Goal: Task Accomplishment & Management: Use online tool/utility

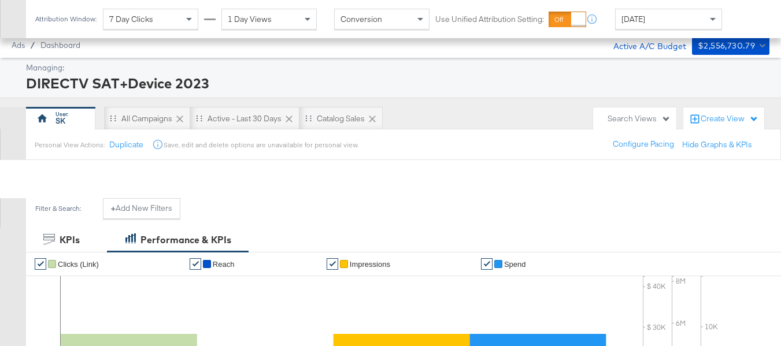
scroll to position [496, 0]
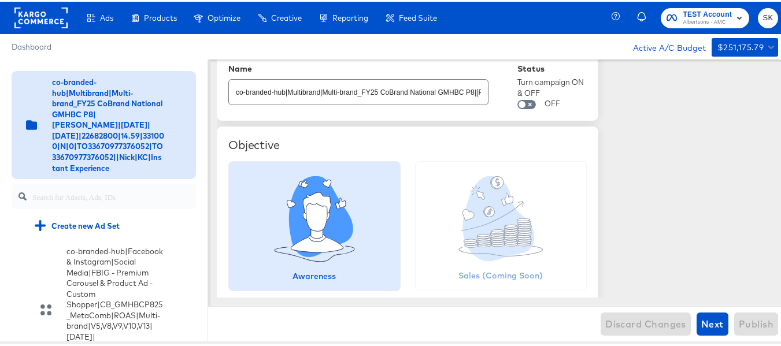
scroll to position [58, 0]
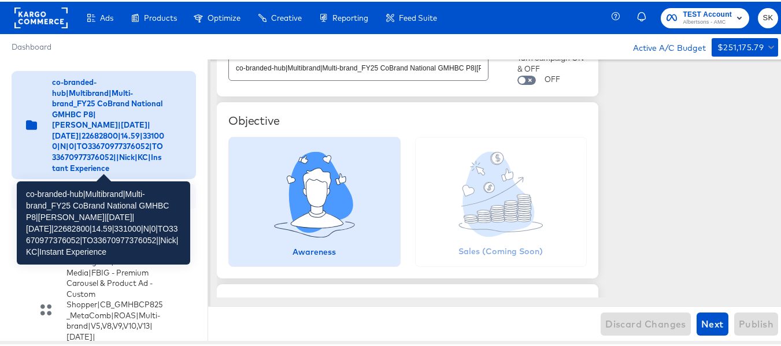
click at [140, 139] on div "co-branded-hub|Multibrand|Multi-brand_FY25 CoBrand National GMHBC P8|[PERSON_NA…" at bounding box center [108, 123] width 112 height 97
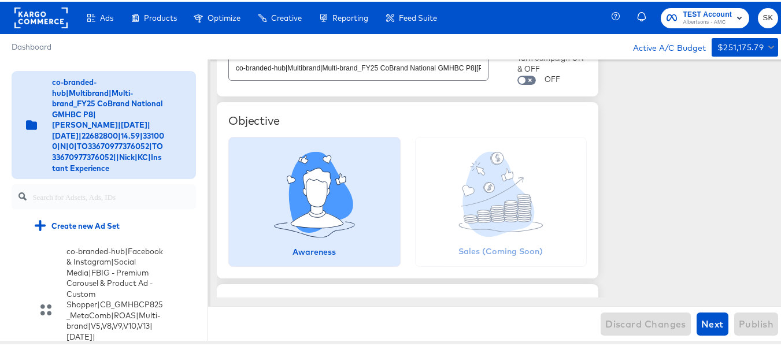
click at [38, 25] on rect at bounding box center [40, 16] width 53 height 21
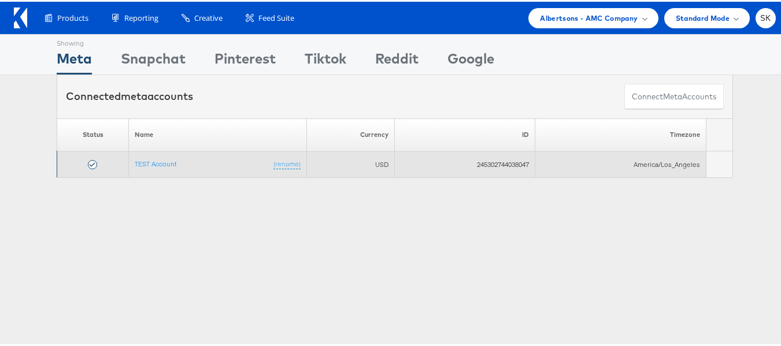
click at [138, 168] on td "TEST Account (rename)" at bounding box center [218, 163] width 178 height 27
click at [146, 160] on link "TEST Account" at bounding box center [156, 162] width 42 height 9
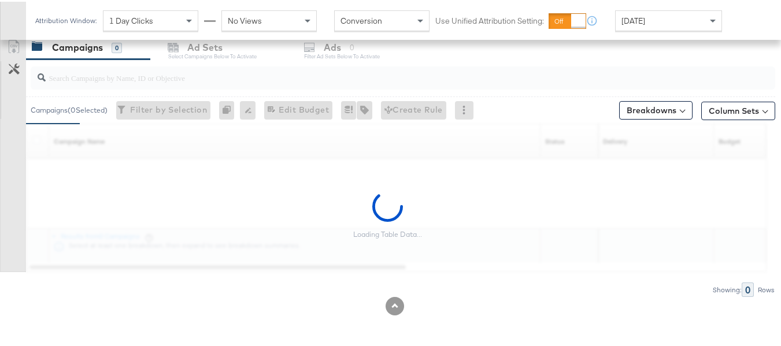
scroll to position [438, 0]
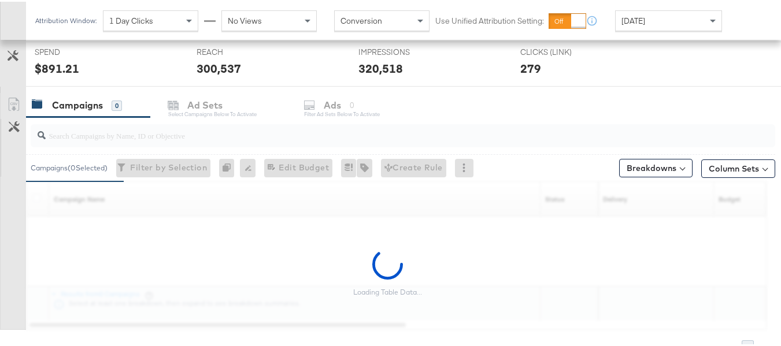
click at [0, 180] on div "Customize KPIs Export as CSV" at bounding box center [13, 209] width 26 height 237
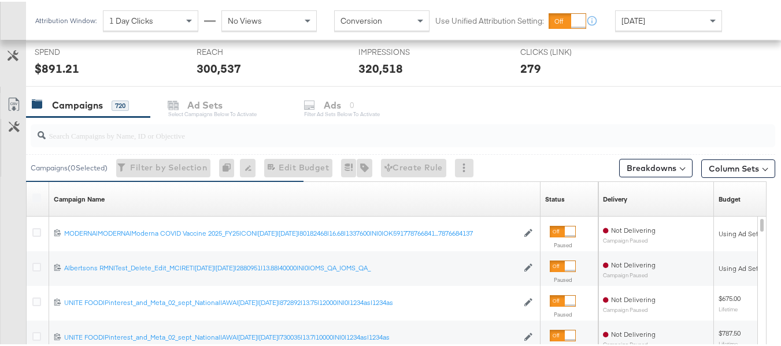
click at [113, 136] on input "search" at bounding box center [378, 129] width 664 height 23
paste input "co-branded-hub|Facebook & Instagram|Social Media|FBIG - Premium Carousel & Prod…"
type input "co-branded-hub|Facebook & Instagram|Social Media|FBIG - Premium Carousel & Prod…"
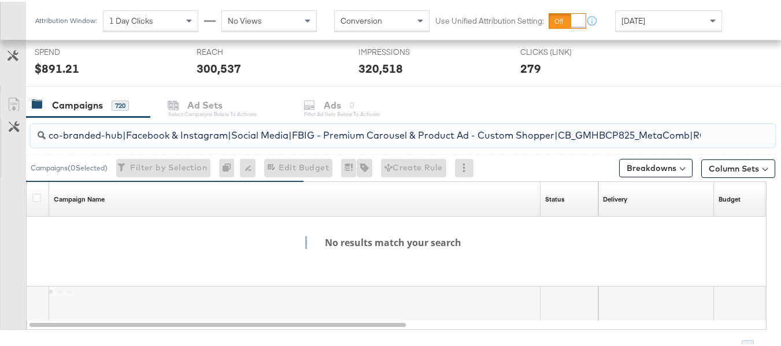
scroll to position [0, 550]
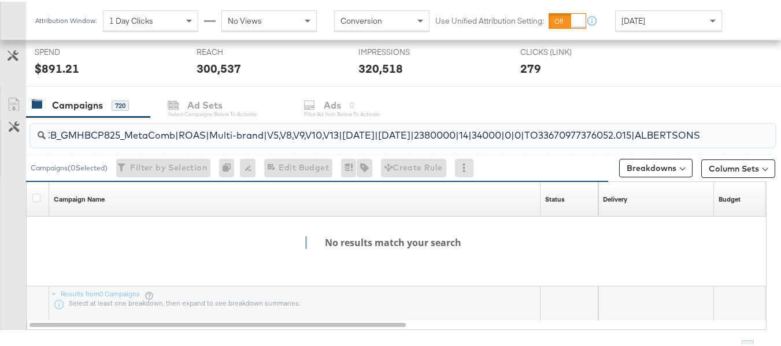
click at [243, 131] on input "co-branded-hub|Facebook & Instagram|Social Media|FBIG - Premium Carousel & Prod…" at bounding box center [378, 129] width 664 height 23
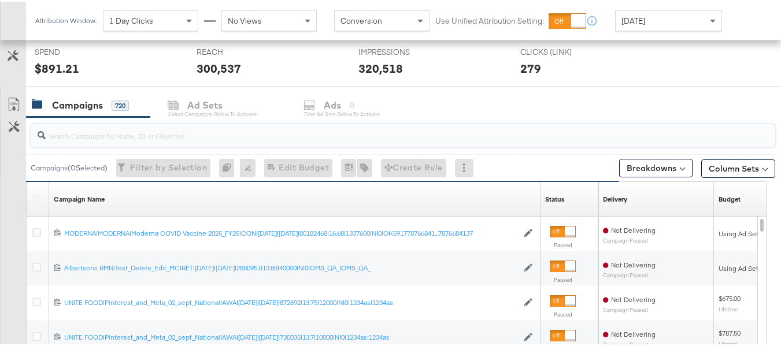
scroll to position [0, 0]
click at [9, 175] on div "Customize KPIs" at bounding box center [13, 146] width 25 height 58
click at [147, 129] on input "search" at bounding box center [378, 129] width 664 height 23
click at [92, 131] on input "search" at bounding box center [378, 129] width 664 height 23
paste input "co-branded-hub|Facebook & Instagram|Social Media|FBIG - Premium Carousel & Prod…"
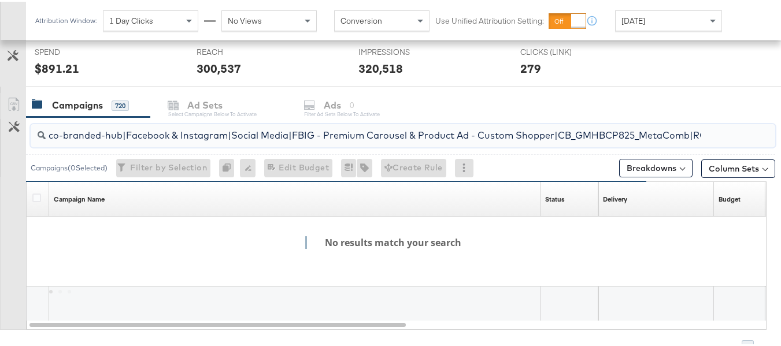
scroll to position [0, 550]
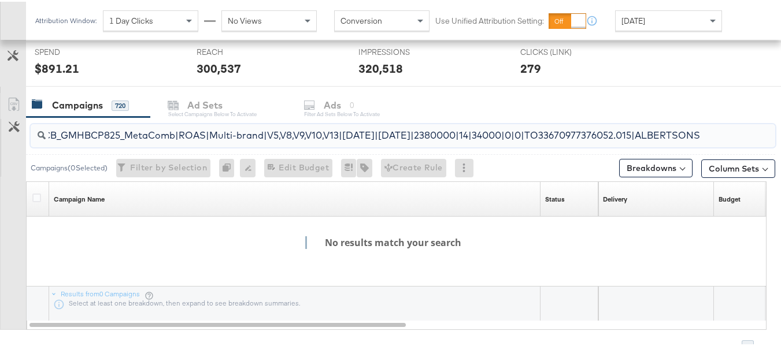
click at [92, 131] on input "co-branded-hub|Facebook & Instagram|Social Media|FBIG - Premium Carousel & Prod…" at bounding box center [378, 129] width 664 height 23
click at [178, 135] on input "co-branded-hub|Facebook & Instagram|Social Media|FBIG - Premium Carousel & Prod…" at bounding box center [378, 129] width 664 height 23
paste input "Multibrand|Multi-brand_FY25 CoBrand National GMHBC P8|SAL|9/10/2025|10/07/2025|…"
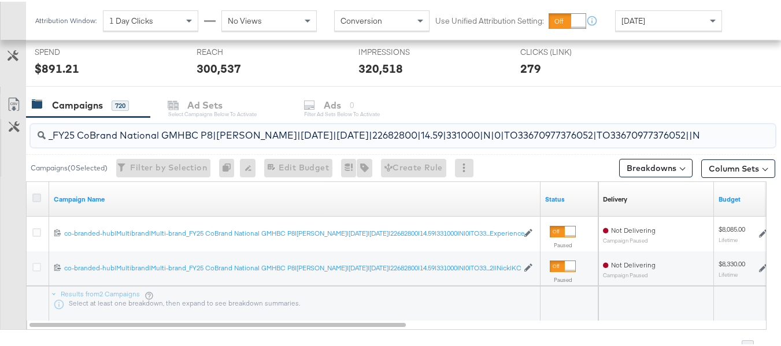
type input "co-branded-hub|Multibrand|Multi-brand_FY25 CoBrand National GMHBC P8|SAL|9/10/2…"
click at [35, 198] on icon at bounding box center [36, 196] width 9 height 9
click at [0, 0] on input "checkbox" at bounding box center [0, 0] width 0 height 0
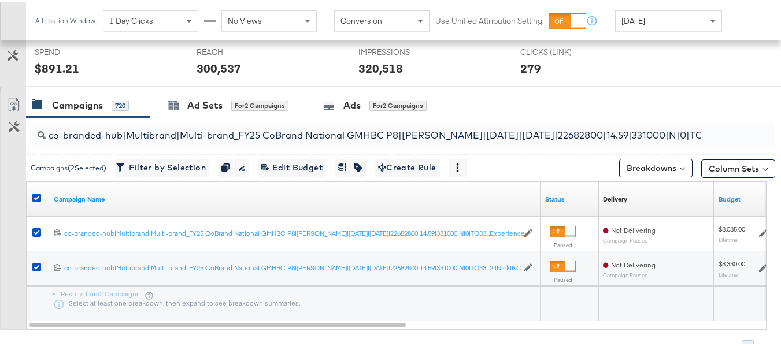
click at [238, 83] on div "REACH REACH 300,537" at bounding box center [269, 62] width 162 height 44
click at [212, 103] on div "Ad Sets" at bounding box center [204, 103] width 35 height 13
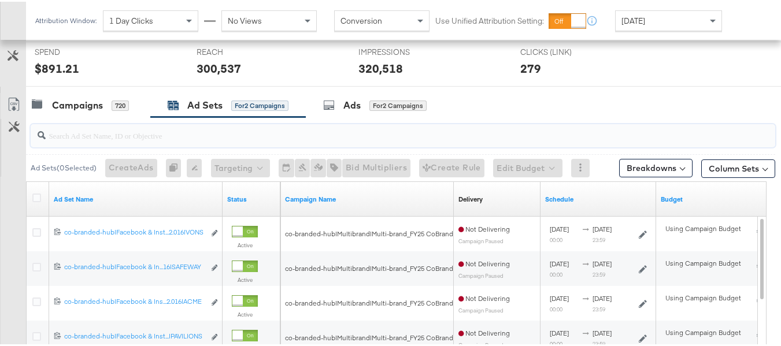
click at [166, 139] on input "search" at bounding box center [378, 129] width 664 height 23
paste input "co-branded-hub|Facebook & Instagram|Social Media|FBIG - Premium Carousel & Prod…"
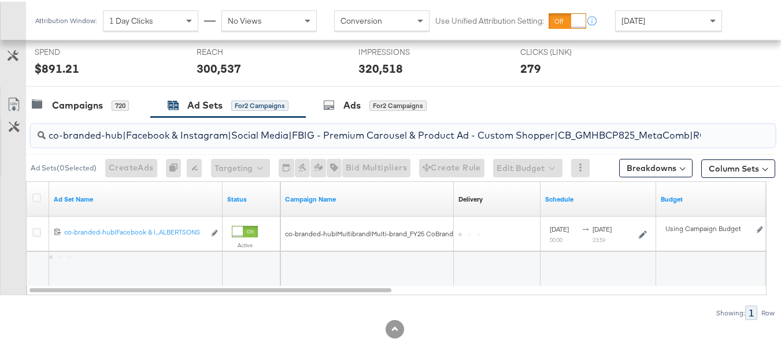
scroll to position [0, 550]
type input "co-branded-hub|Facebook & Instagram|Social Media|FBIG - Premium Carousel & Prod…"
click at [33, 195] on icon at bounding box center [36, 196] width 9 height 9
click at [0, 0] on input "checkbox" at bounding box center [0, 0] width 0 height 0
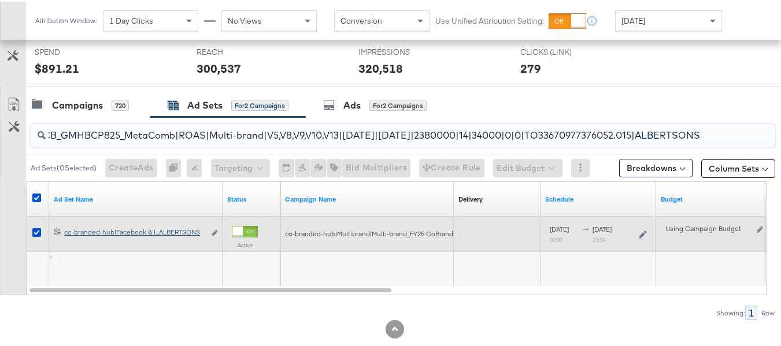
scroll to position [0, 0]
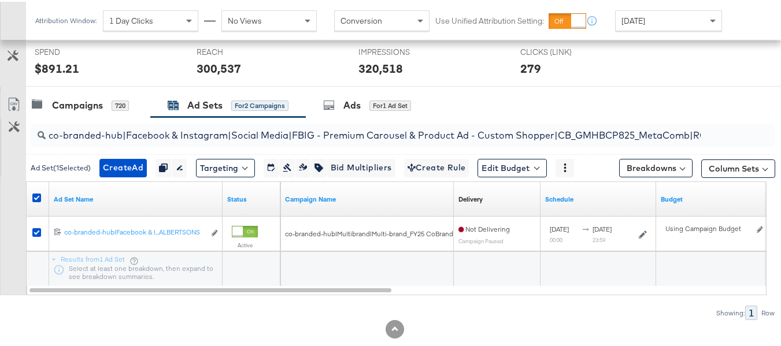
drag, startPoint x: 212, startPoint y: 230, endPoint x: 162, endPoint y: 9, distance: 227.1
click at [212, 230] on icon "link" at bounding box center [215, 231] width 6 height 6
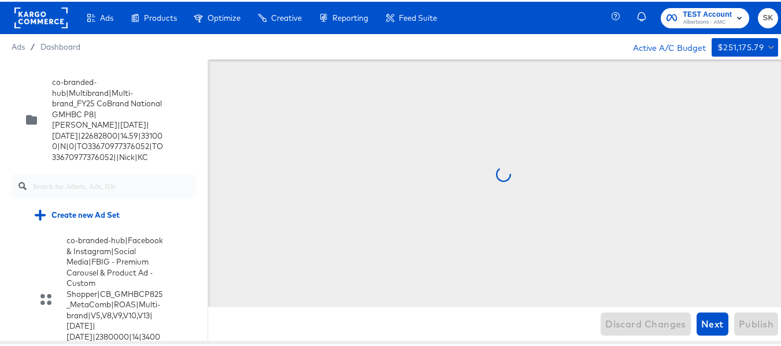
scroll to position [6583, 0]
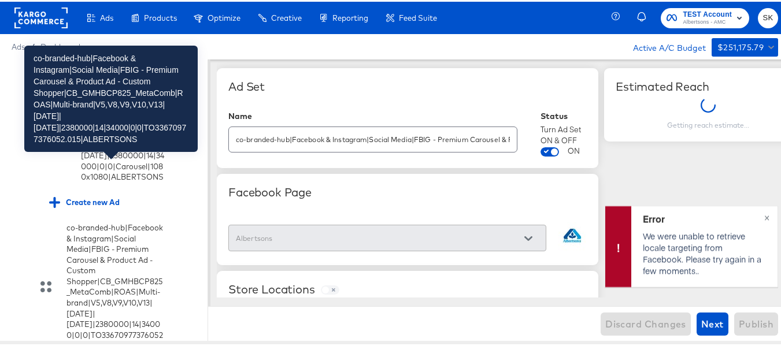
scroll to position [6525, 0]
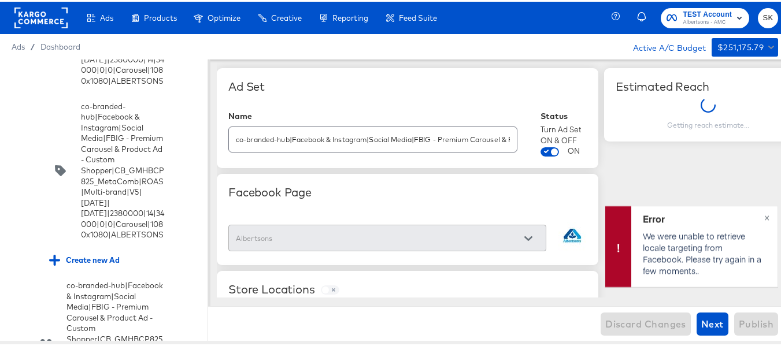
click at [0, 0] on input "checkbox" at bounding box center [0, 0] width 0 height 0
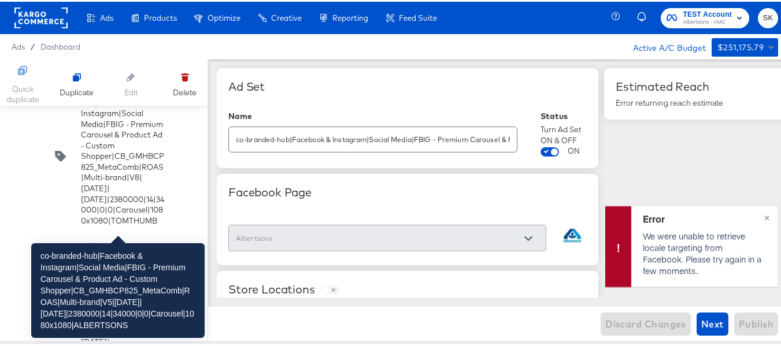
scroll to position [7392, 0]
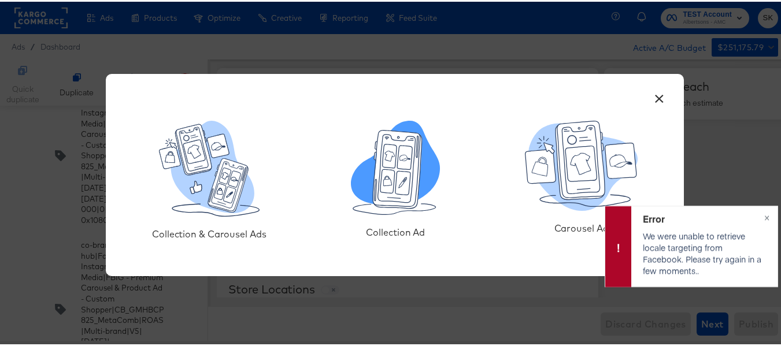
click at [400, 154] on icon at bounding box center [405, 156] width 15 height 24
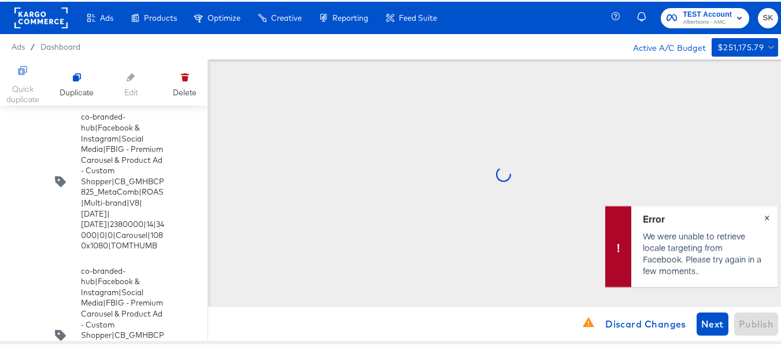
click at [764, 218] on span "×" at bounding box center [766, 214] width 5 height 13
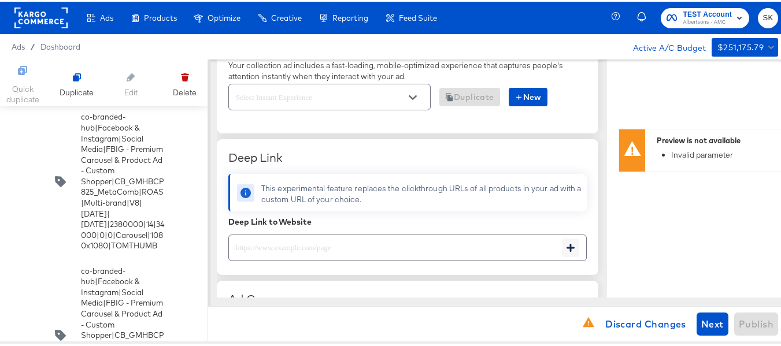
scroll to position [347, 0]
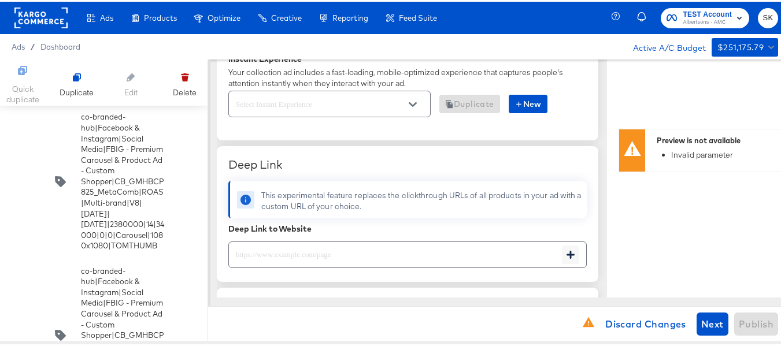
click at [419, 104] on button "Open" at bounding box center [412, 102] width 17 height 17
click at [408, 101] on button "Open" at bounding box center [412, 102] width 17 height 17
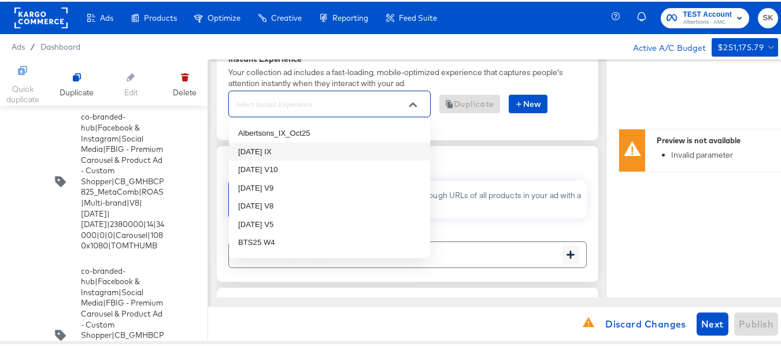
click at [256, 147] on li "Oct25 IX" at bounding box center [329, 150] width 201 height 18
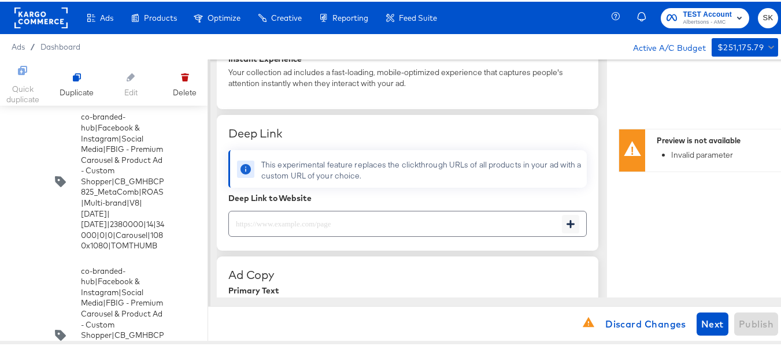
type textarea "x"
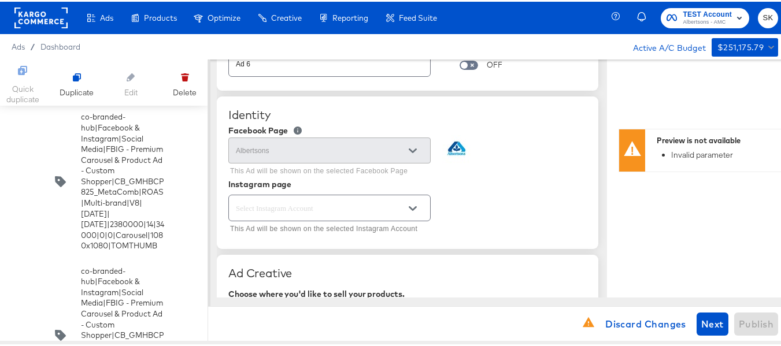
scroll to position [0, 0]
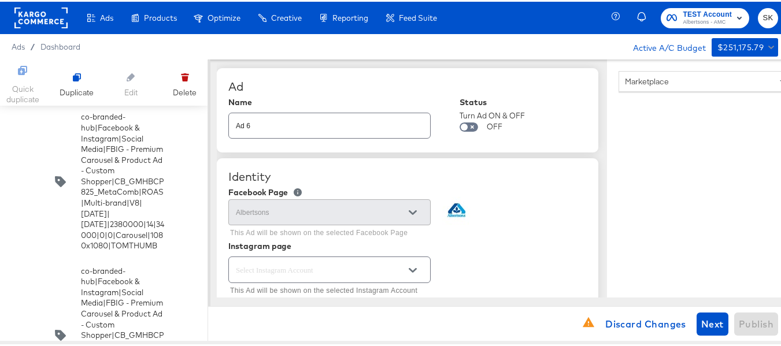
click at [321, 124] on input "Ad 6" at bounding box center [329, 119] width 201 height 25
paste input "co-branded-hub|Facebook & Instagram|Social Media|FBIG - Premium Carousel & Prod…"
type input "co-branded-hub|Facebook & Instagram|Social Media|FBIG - Premium Carousel & Prod…"
click at [384, 77] on div "Ad Name co-branded-hub|Facebook & Instagram|Social Media|FBIG - Premium Carouse…" at bounding box center [408, 108] width 382 height 84
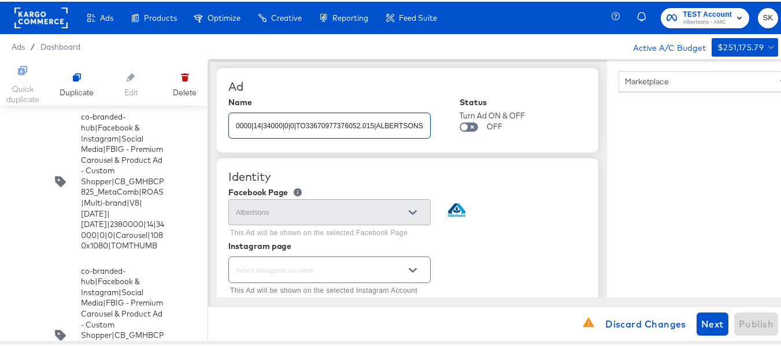
type textarea "x"
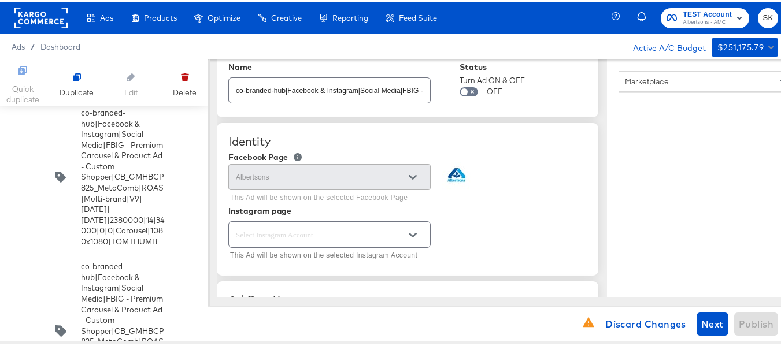
scroll to position [116, 0]
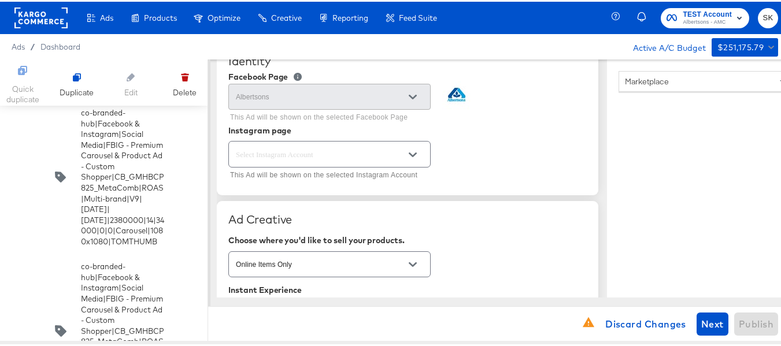
click at [410, 151] on icon "Open" at bounding box center [413, 153] width 8 height 8
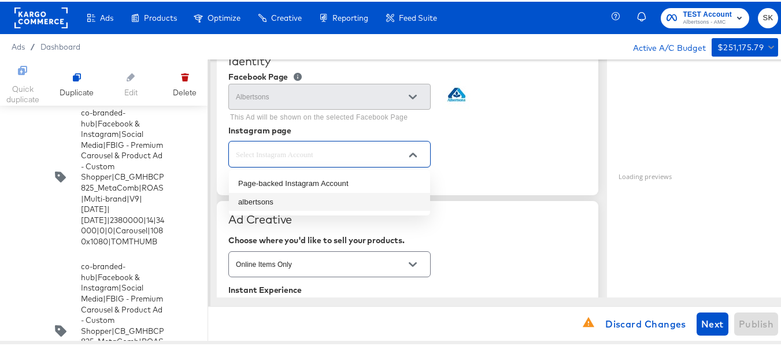
click at [277, 202] on li "albertsons" at bounding box center [329, 200] width 201 height 18
type textarea "x"
type input "albertsons"
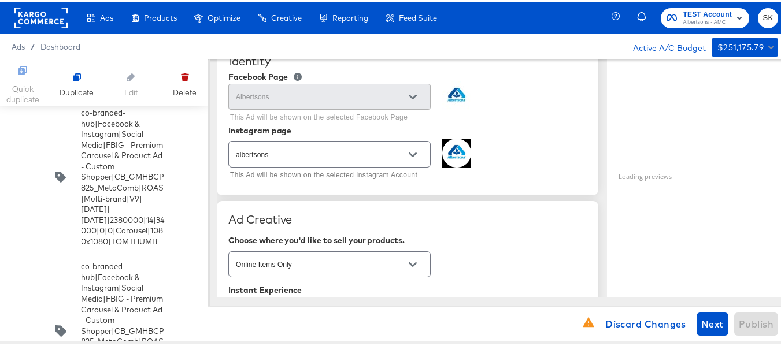
click at [528, 146] on div "albertsons This Ad will be shown on the selected Instagram Account" at bounding box center [407, 159] width 358 height 45
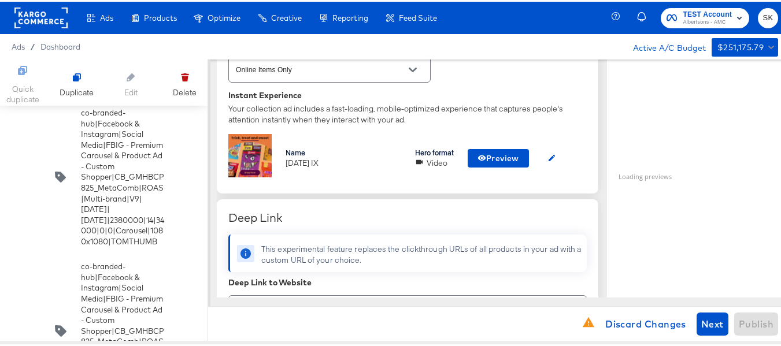
scroll to position [347, 0]
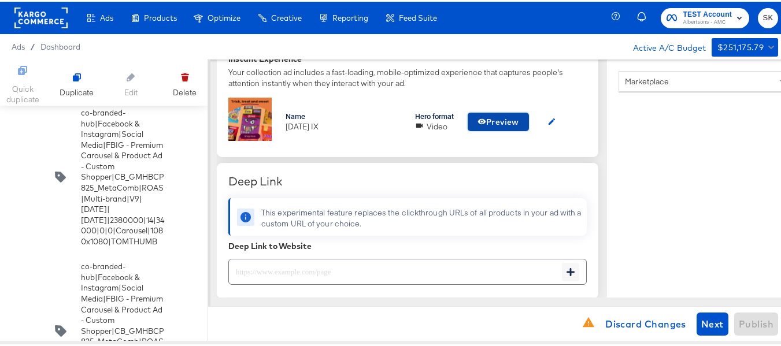
click at [508, 124] on span "Preview" at bounding box center [499, 120] width 42 height 14
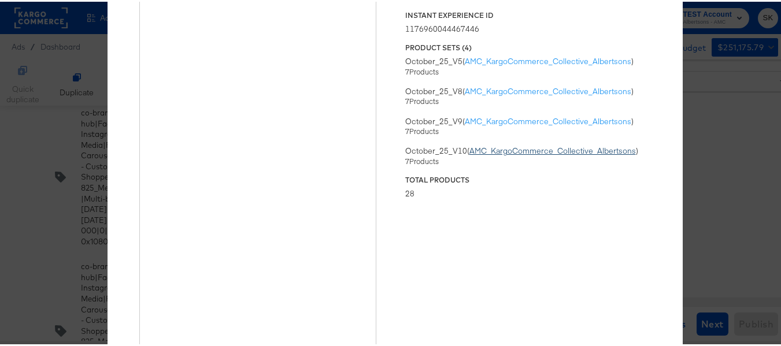
click at [493, 151] on link "AMC_KargoCommerce_Collective_Albertsons" at bounding box center [552, 149] width 166 height 10
click at [703, 110] on div "× Previewing ' Oct25 IX ' Status Published Instant Experience ID 11769600444674…" at bounding box center [395, 173] width 790 height 346
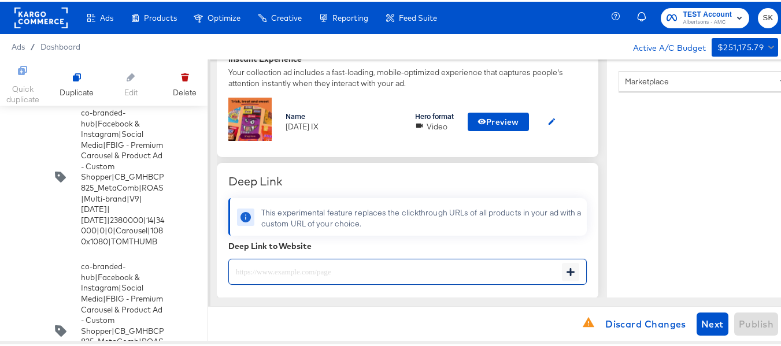
click at [341, 273] on input "text" at bounding box center [395, 265] width 333 height 25
paste input "https://www.albertsons.com/order/personal-care-essentials.html"
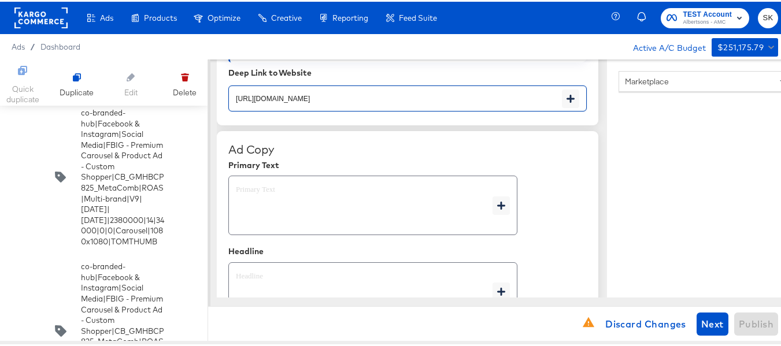
scroll to position [578, 0]
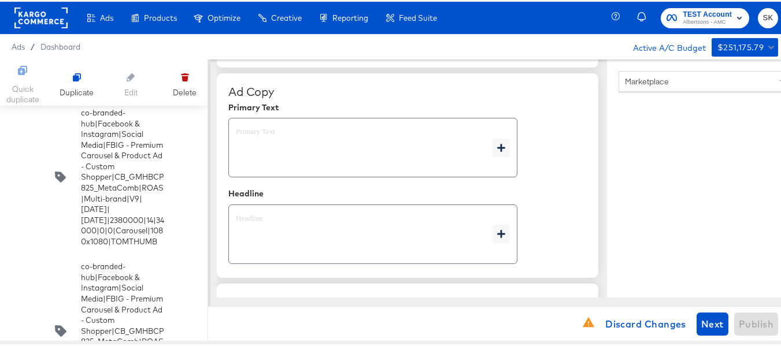
type input "https://www.albertsons.com/order/personal-care-essentials.html"
type textarea "x"
click at [285, 153] on textarea at bounding box center [364, 146] width 257 height 42
type textarea "x"
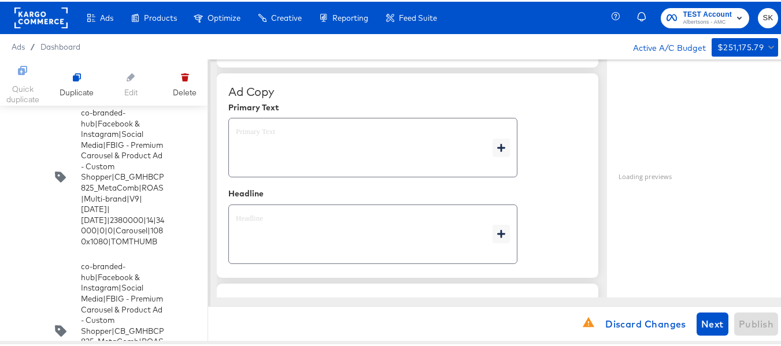
type textarea "x"
paste textarea "Shop your favorite brands for you and your home!"
type textarea "Shop your favorite brands for you and your home!"
type textarea "x"
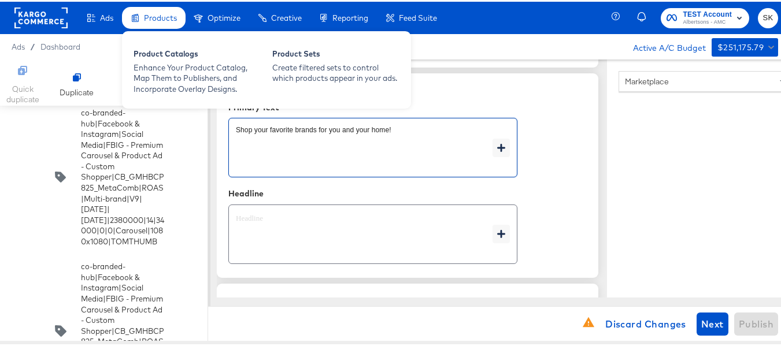
type textarea "Shop your favorite brands for you and your home!"
type textarea "x"
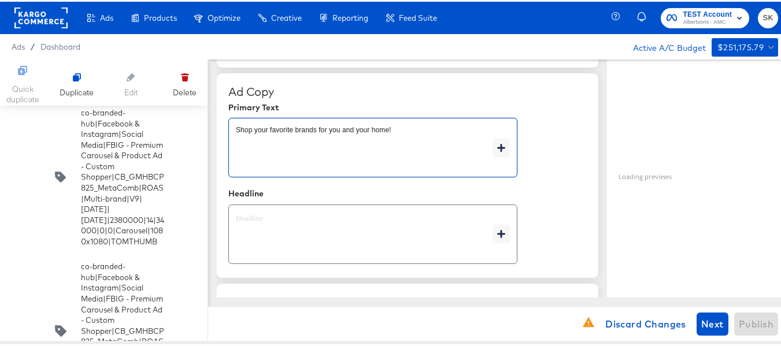
click at [312, 233] on textarea at bounding box center [364, 233] width 257 height 42
type textarea "x"
paste textarea "Explore latest arrivals"
type textarea "Explore latest arrivals"
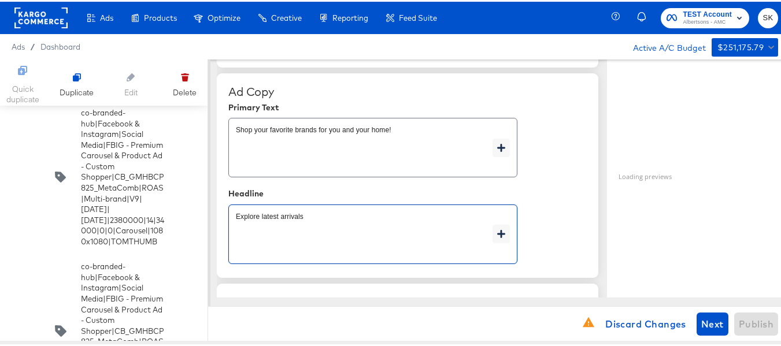
type textarea "x"
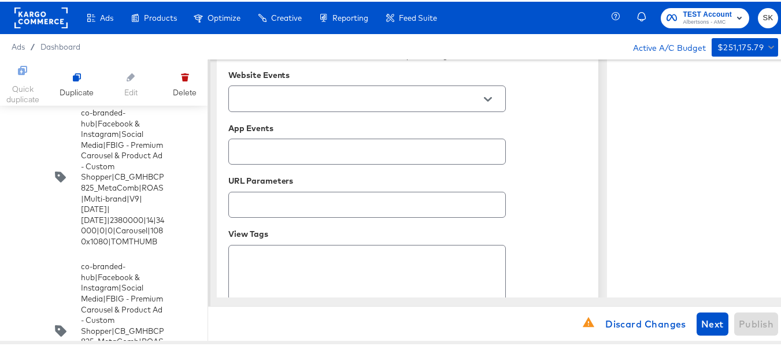
scroll to position [768, 0]
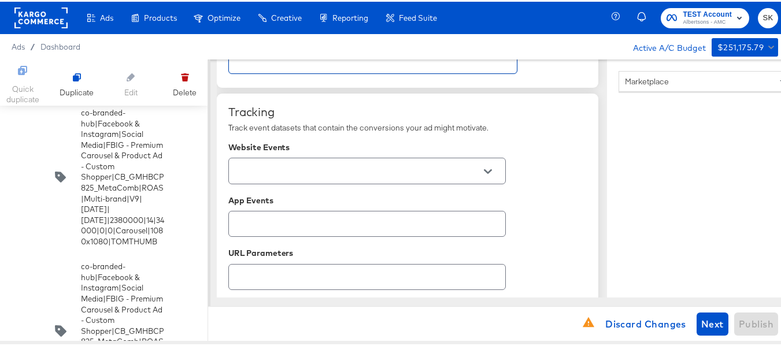
click at [495, 172] on button "Open" at bounding box center [487, 169] width 17 height 17
type textarea "Explore latest arrivals"
type textarea "x"
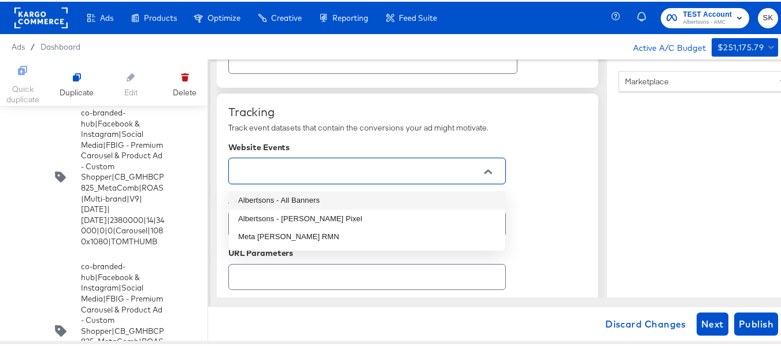
click at [317, 198] on li "Albertsons - All Banners" at bounding box center [367, 199] width 276 height 18
type textarea "x"
type input "Albertsons - All Banners"
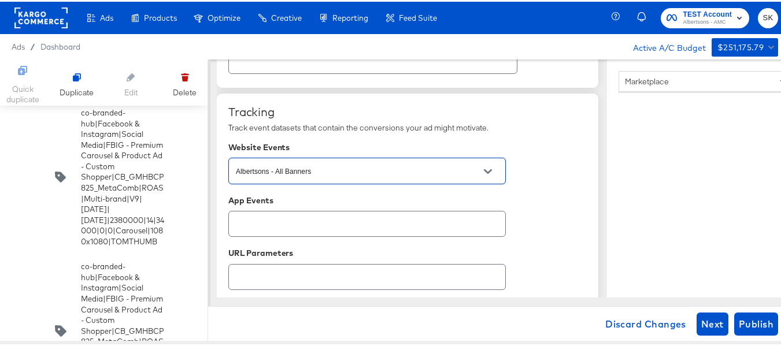
click at [542, 193] on div "Tracking Track event datasets that contain the conversions your ad might motiva…" at bounding box center [407, 247] width 358 height 288
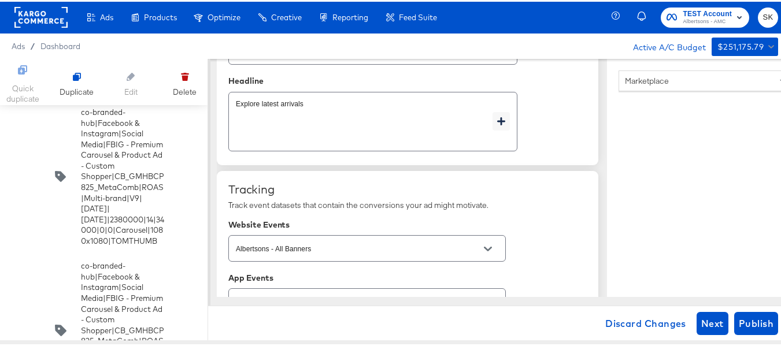
scroll to position [710, 0]
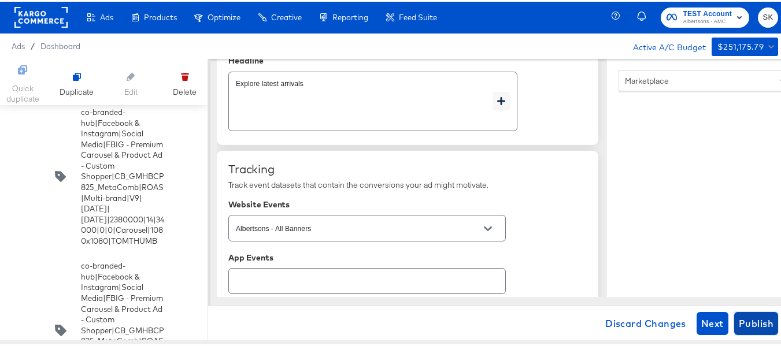
click at [750, 317] on span "Publish" at bounding box center [756, 322] width 35 height 16
type textarea "x"
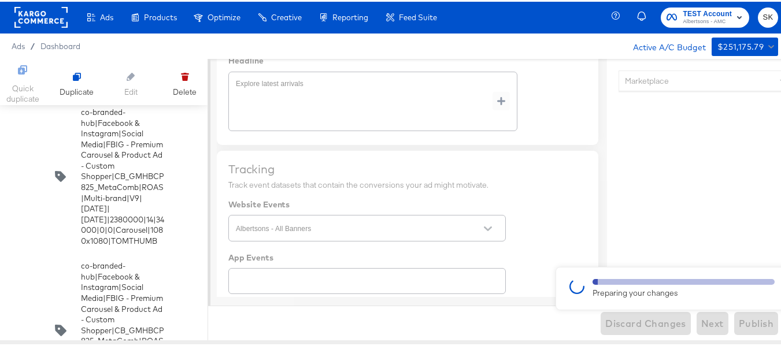
type textarea "x"
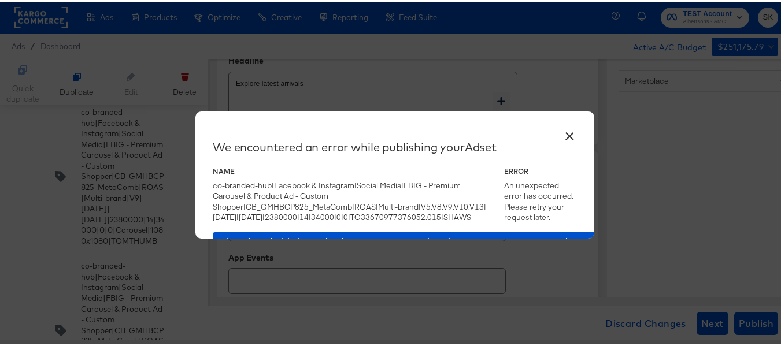
click at [350, 214] on div "co-branded-hub|Facebook & Instagram|Social Media|FBIG - Premium Carousel & Prod…" at bounding box center [351, 200] width 277 height 43
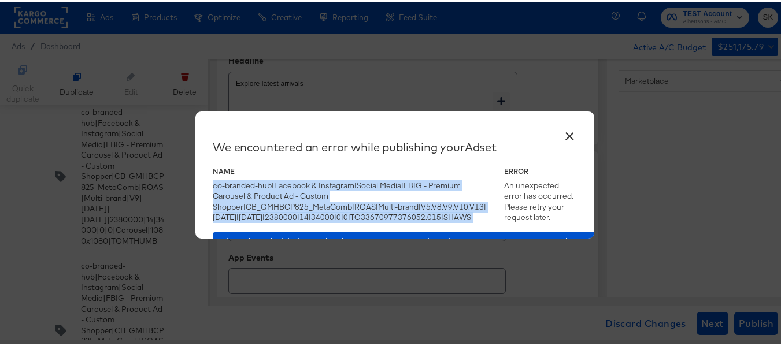
click at [350, 214] on div "co-branded-hub|Facebook & Instagram|Social Media|FBIG - Premium Carousel & Prod…" at bounding box center [351, 200] width 277 height 43
copy div "co-branded-hub|Facebook & Instagram|Social Media|FBIG - Premium Carousel & Prod…"
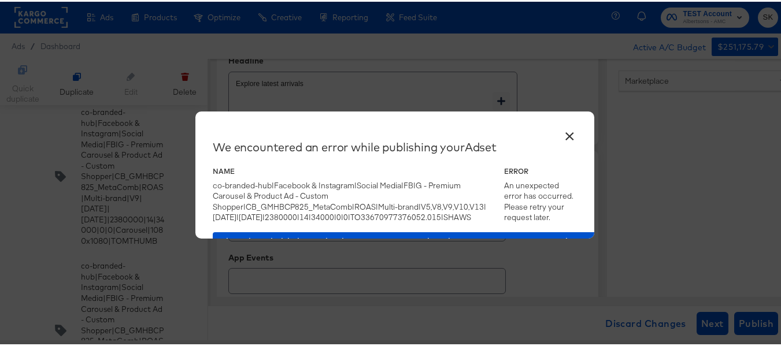
click at [405, 213] on div "co-branded-hub|Facebook & Instagram|Social Media|FBIG - Premium Carousel & Prod…" at bounding box center [351, 200] width 277 height 43
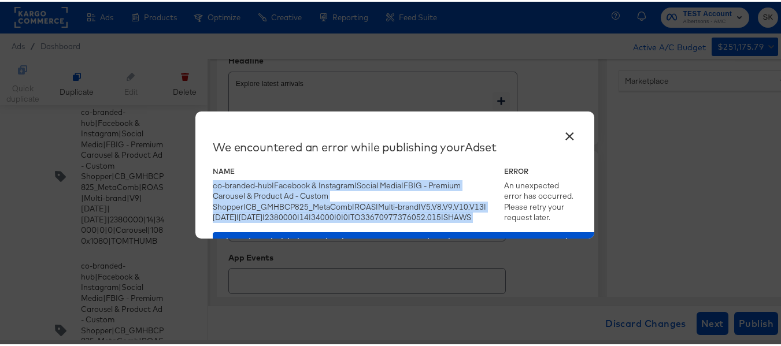
click at [405, 213] on div "co-branded-hub|Facebook & Instagram|Social Media|FBIG - Premium Carousel & Prod…" at bounding box center [351, 200] width 277 height 43
copy div "co-branded-hub|Facebook & Instagram|Social Media|FBIG - Premium Carousel & Prod…"
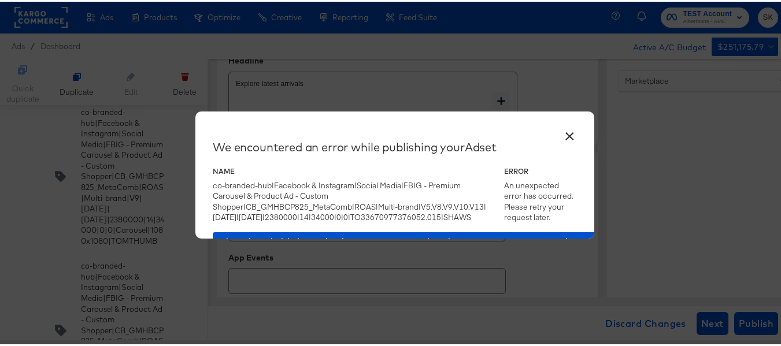
click at [448, 190] on div "Name co-branded-hub|Facebook & Instagram|Social Media|FBIG - Premium Carousel &…" at bounding box center [395, 193] width 364 height 56
click at [409, 214] on div "co-branded-hub|Facebook & Instagram|Social Media|FBIG - Premium Carousel & Prod…" at bounding box center [351, 200] width 277 height 43
copy div "FBIG"
click at [453, 215] on div "co-branded-hub|Facebook & Instagram|Social Media|FBIG - Premium Carousel & Prod…" at bounding box center [351, 200] width 277 height 43
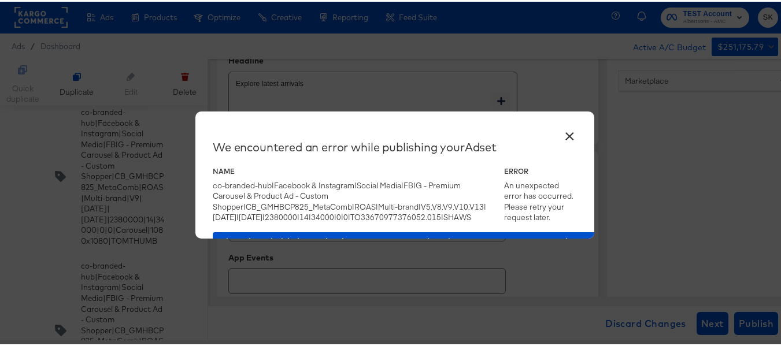
click at [453, 215] on div "co-branded-hub|Facebook & Instagram|Social Media|FBIG - Premium Carousel & Prod…" at bounding box center [351, 200] width 277 height 43
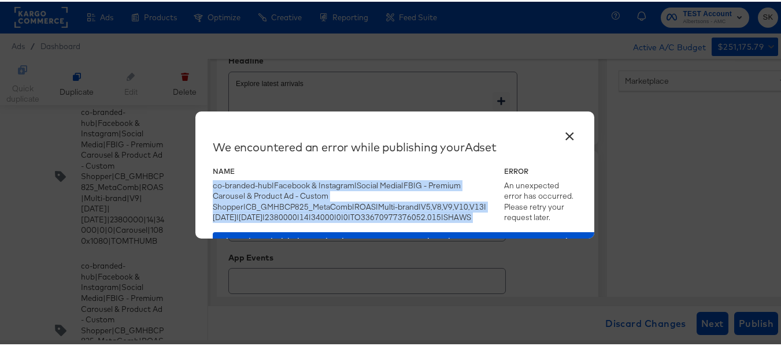
click at [453, 215] on div "co-branded-hub|Facebook & Instagram|Social Media|FBIG - Premium Carousel & Prod…" at bounding box center [351, 200] width 277 height 43
copy div "co-branded-hub|Facebook & Instagram|Social Media|FBIG - Premium Carousel & Prod…"
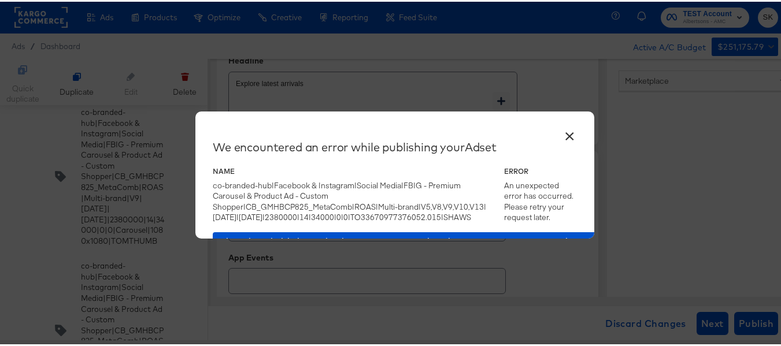
click at [476, 176] on div "Name co-branded-hub|Facebook & Instagram|Social Media|FBIG - Premium Carousel &…" at bounding box center [395, 193] width 364 height 56
click at [569, 134] on button "×" at bounding box center [569, 131] width 21 height 21
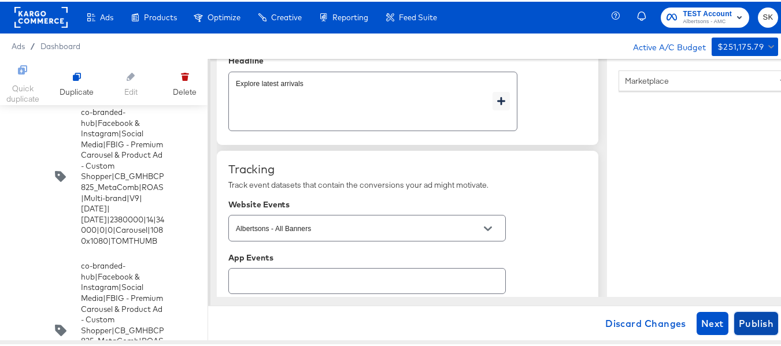
click at [757, 320] on span "Publish" at bounding box center [756, 322] width 35 height 16
type textarea "x"
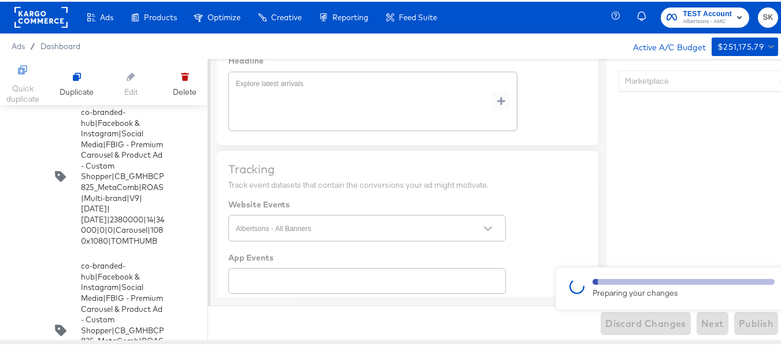
type textarea "x"
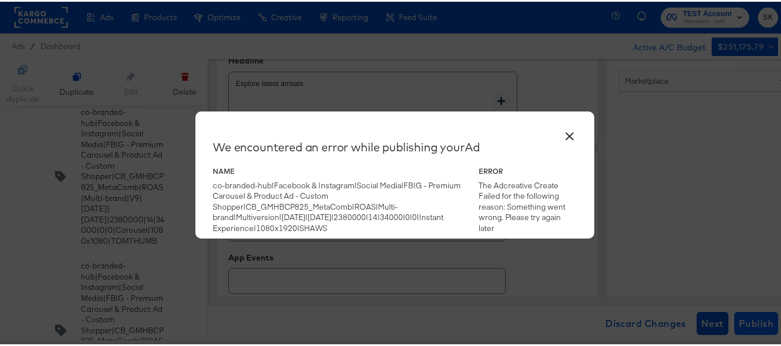
type textarea "x"
click at [559, 131] on button "×" at bounding box center [569, 131] width 21 height 21
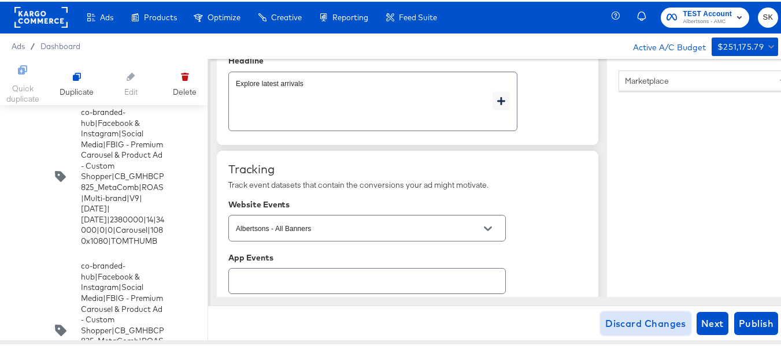
click at [621, 324] on span "Discard Changes" at bounding box center [645, 322] width 81 height 16
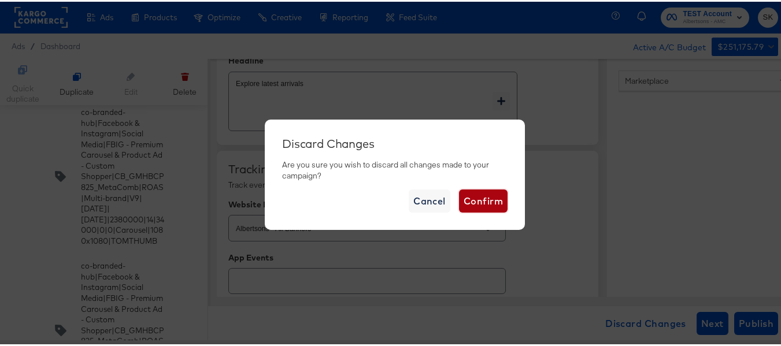
click at [479, 197] on span "Confirm" at bounding box center [483, 199] width 39 height 16
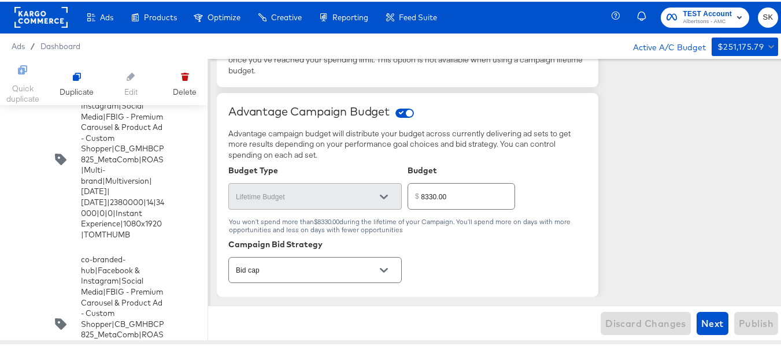
scroll to position [6825, 0]
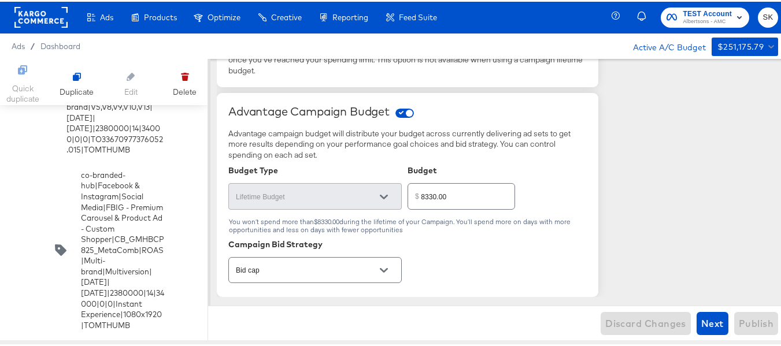
click at [39, 18] on rect at bounding box center [40, 15] width 53 height 21
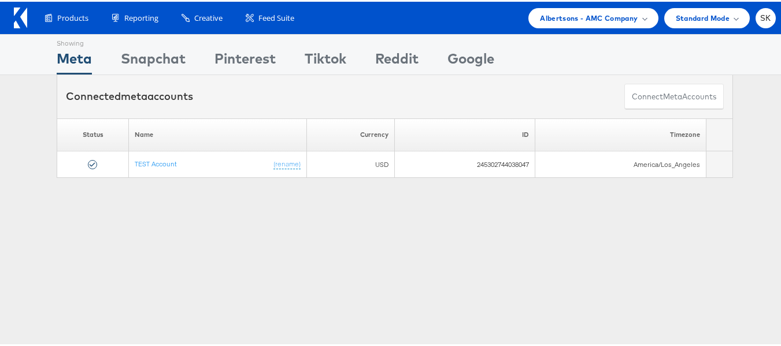
click at [14, 16] on icon at bounding box center [20, 16] width 13 height 21
